Goal: Use online tool/utility: Utilize a website feature to perform a specific function

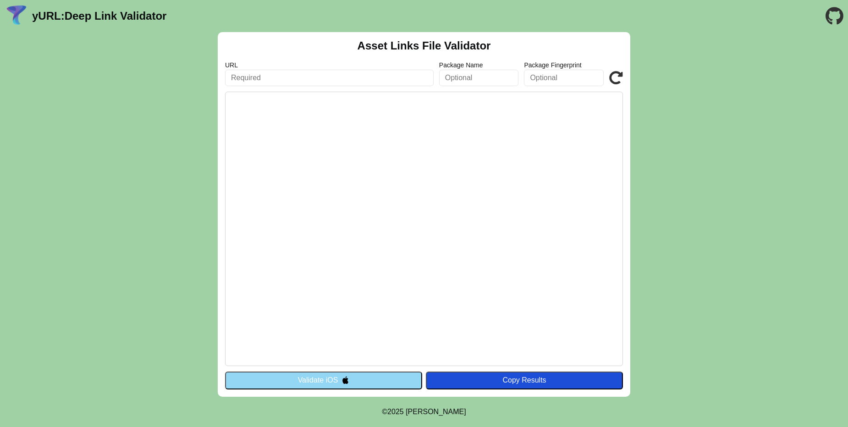
click at [315, 79] on input "text" at bounding box center [329, 78] width 209 height 17
paste input "assetlinks.json"
type input "assetlinks.json"
paste input "[URL][DOMAIN_NAME]"
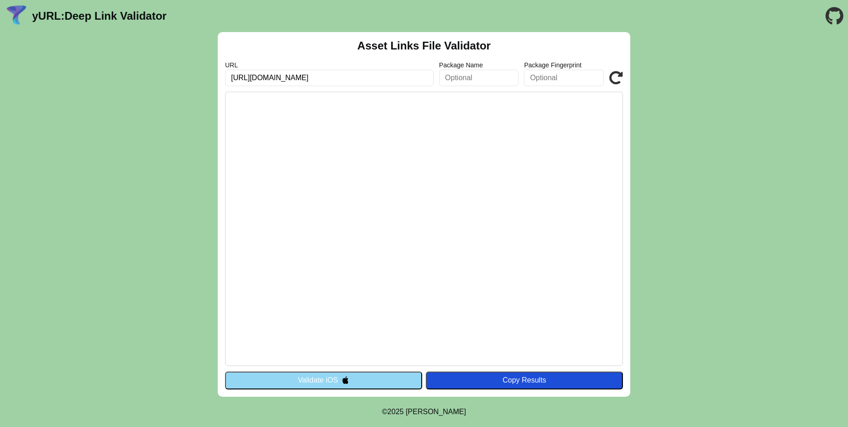
type input "[URL][DOMAIN_NAME]"
click at [481, 380] on div "Copy Results" at bounding box center [525, 381] width 188 height 8
click at [619, 71] on icon at bounding box center [616, 78] width 14 height 14
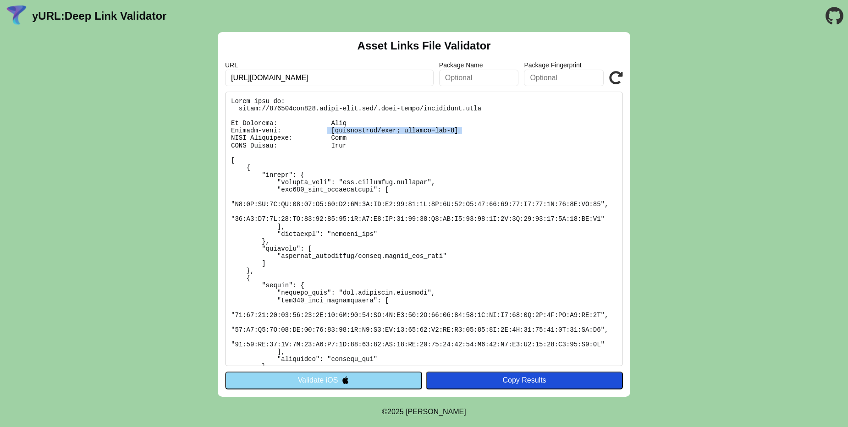
drag, startPoint x: 329, startPoint y: 128, endPoint x: 466, endPoint y: 127, distance: 136.7
click at [466, 127] on pre at bounding box center [424, 229] width 398 height 275
drag, startPoint x: 403, startPoint y: 143, endPoint x: 357, endPoint y: 149, distance: 45.9
click at [357, 149] on pre at bounding box center [424, 229] width 398 height 275
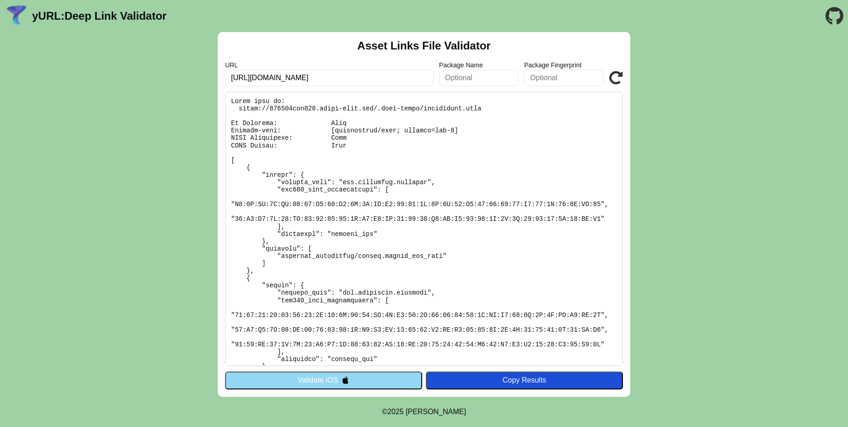
click at [357, 149] on pre at bounding box center [424, 229] width 398 height 275
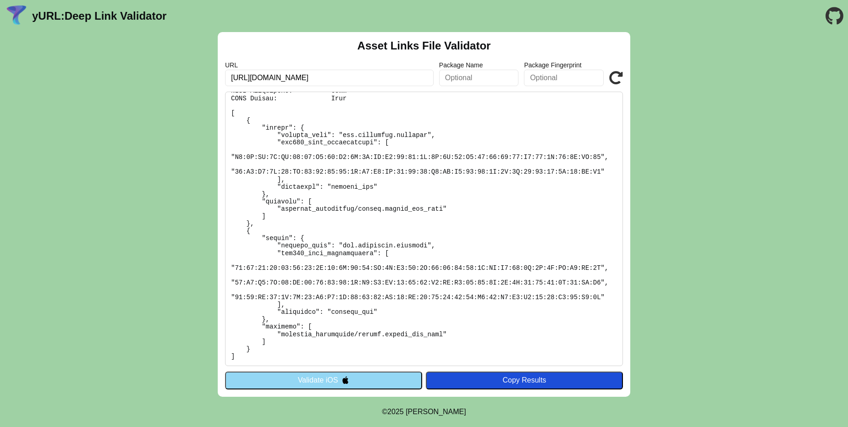
click at [338, 73] on input "[URL][DOMAIN_NAME]" at bounding box center [329, 78] width 209 height 17
drag, startPoint x: 344, startPoint y: 133, endPoint x: 426, endPoint y: 133, distance: 82.1
click at [426, 133] on pre at bounding box center [424, 229] width 398 height 275
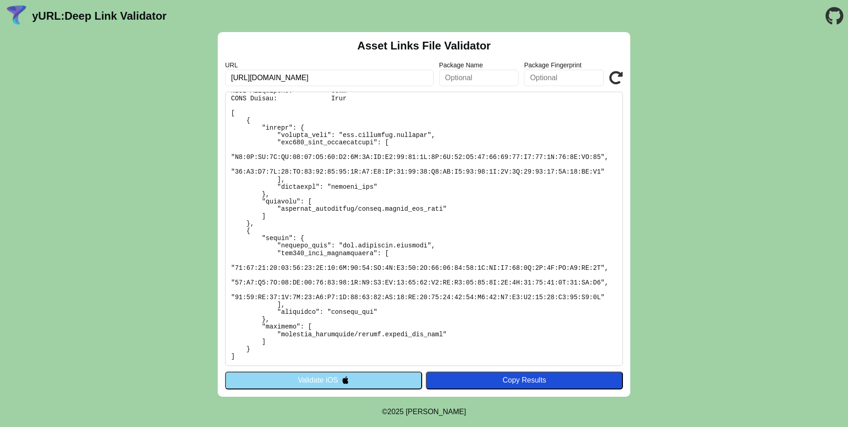
click at [453, 130] on pre at bounding box center [424, 229] width 398 height 275
